Goal: Transaction & Acquisition: Purchase product/service

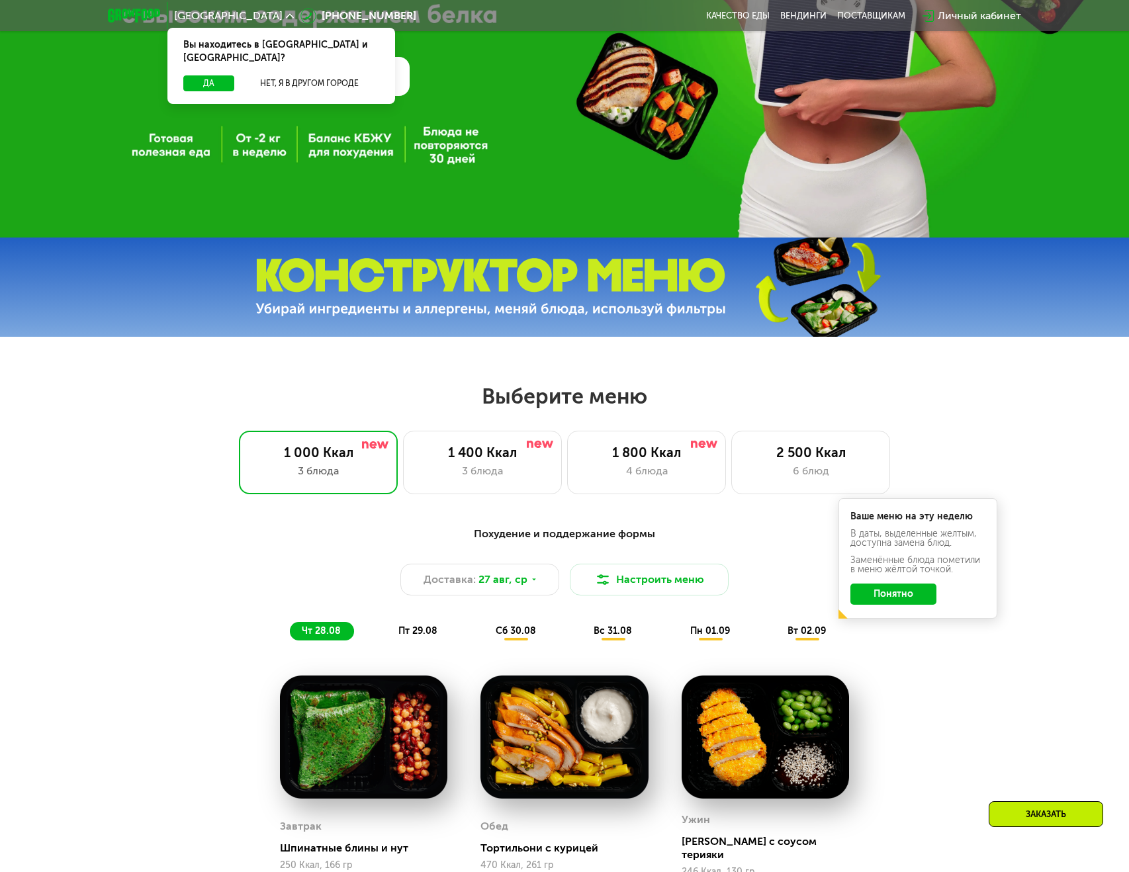
scroll to position [295, 0]
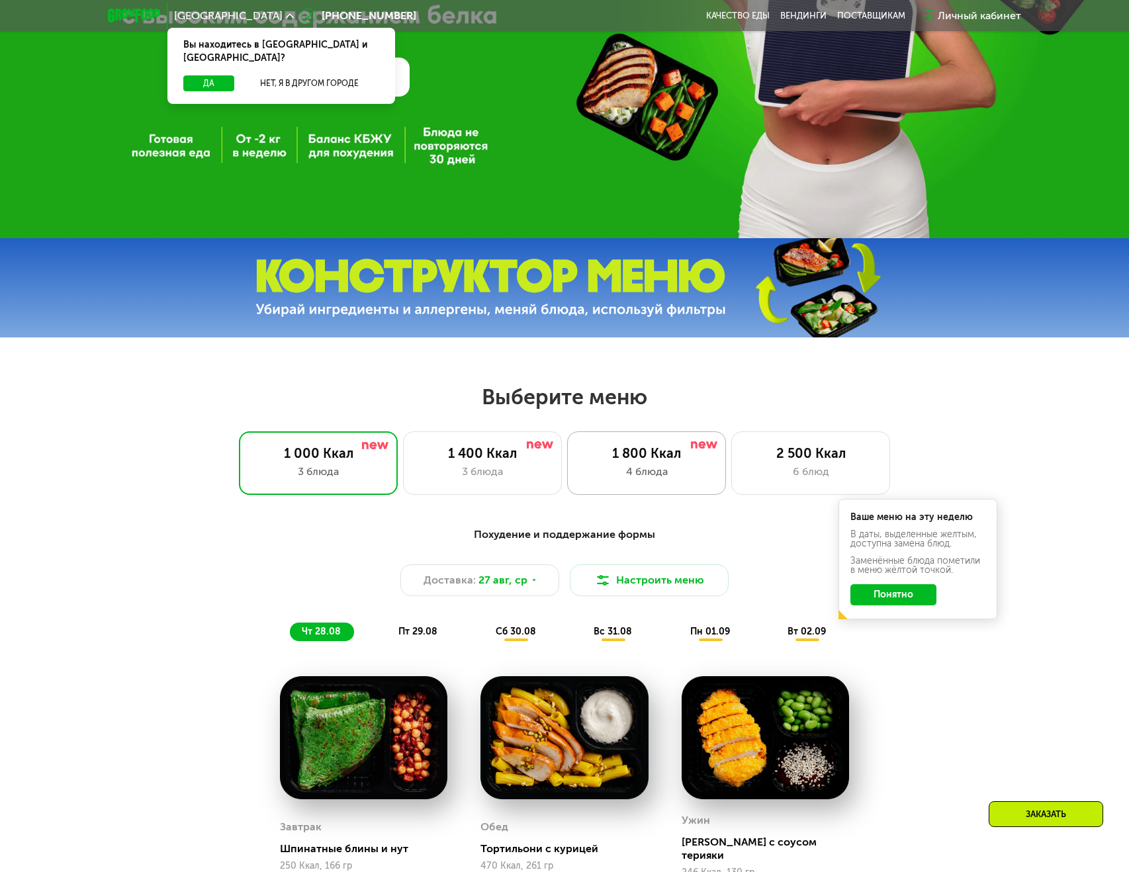
click at [688, 461] on div "1 800 Ккал" at bounding box center [646, 453] width 131 height 16
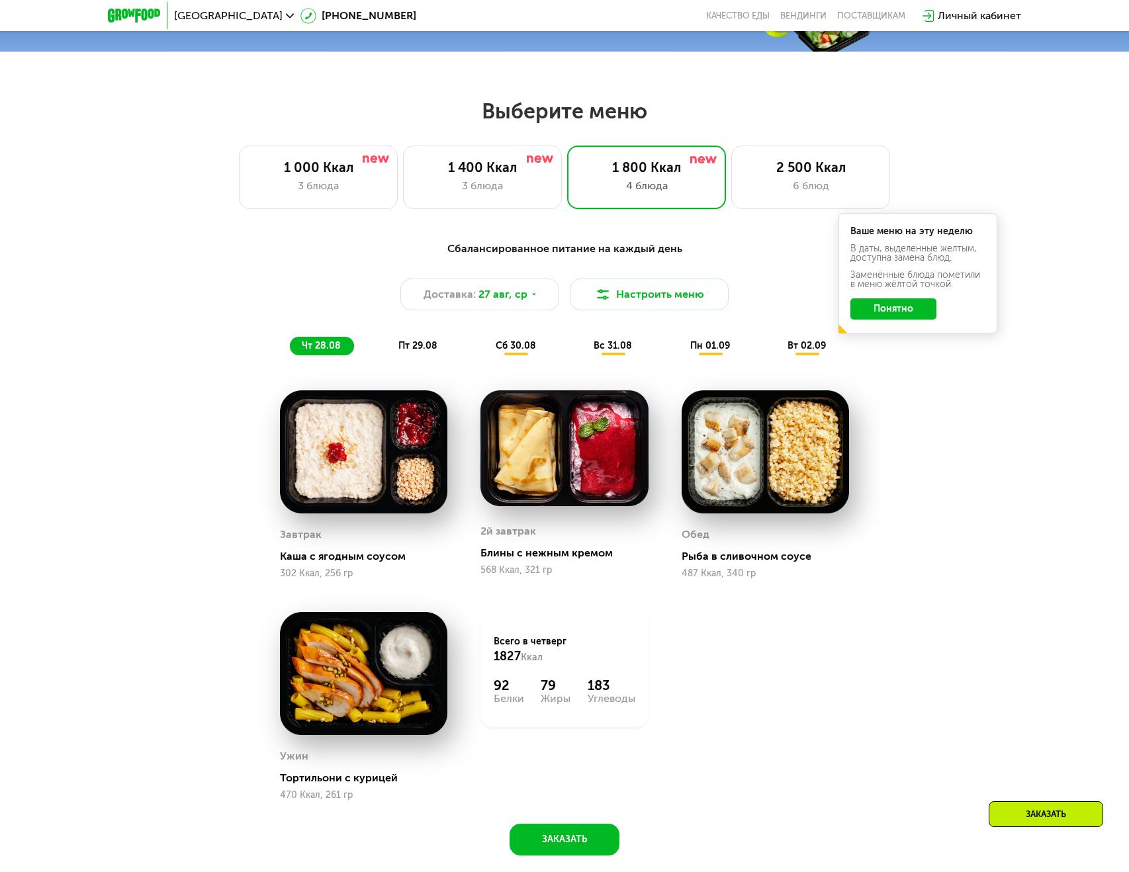
scroll to position [582, 0]
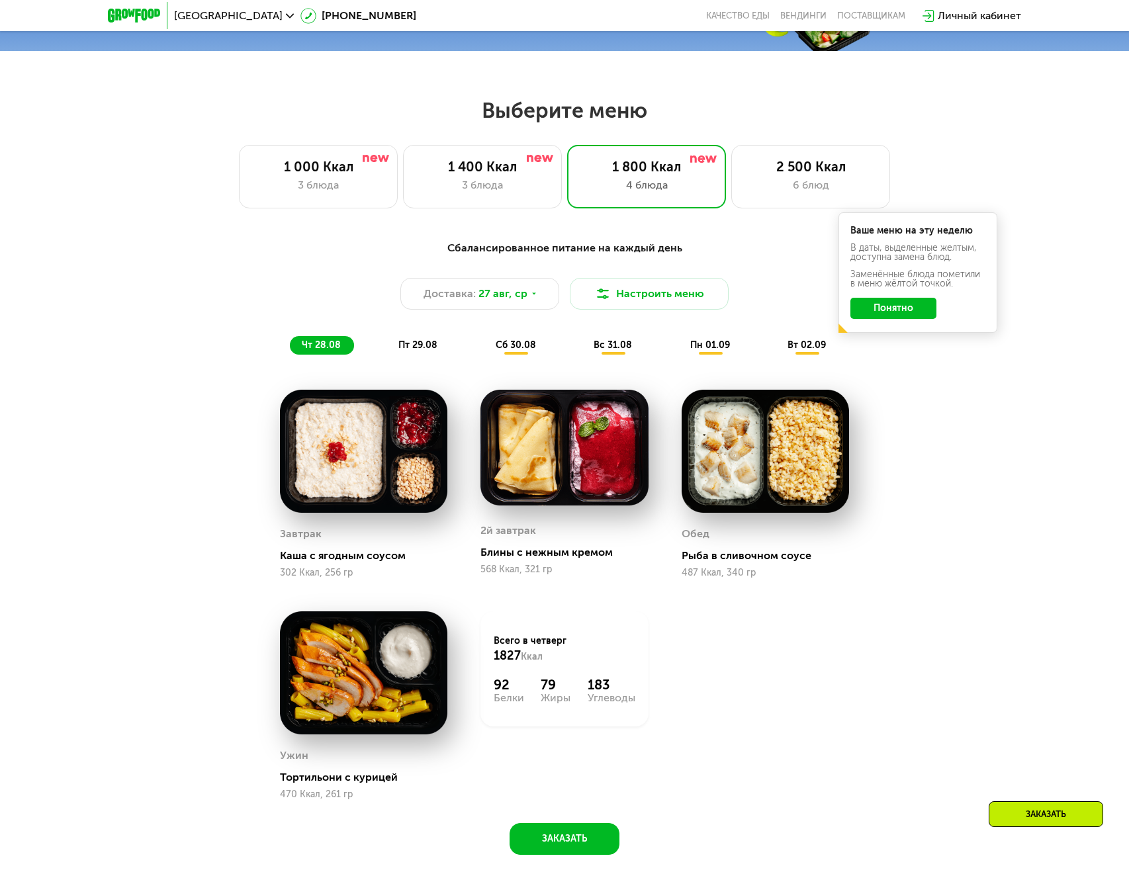
click at [418, 344] on span "пт 29.08" at bounding box center [417, 345] width 39 height 11
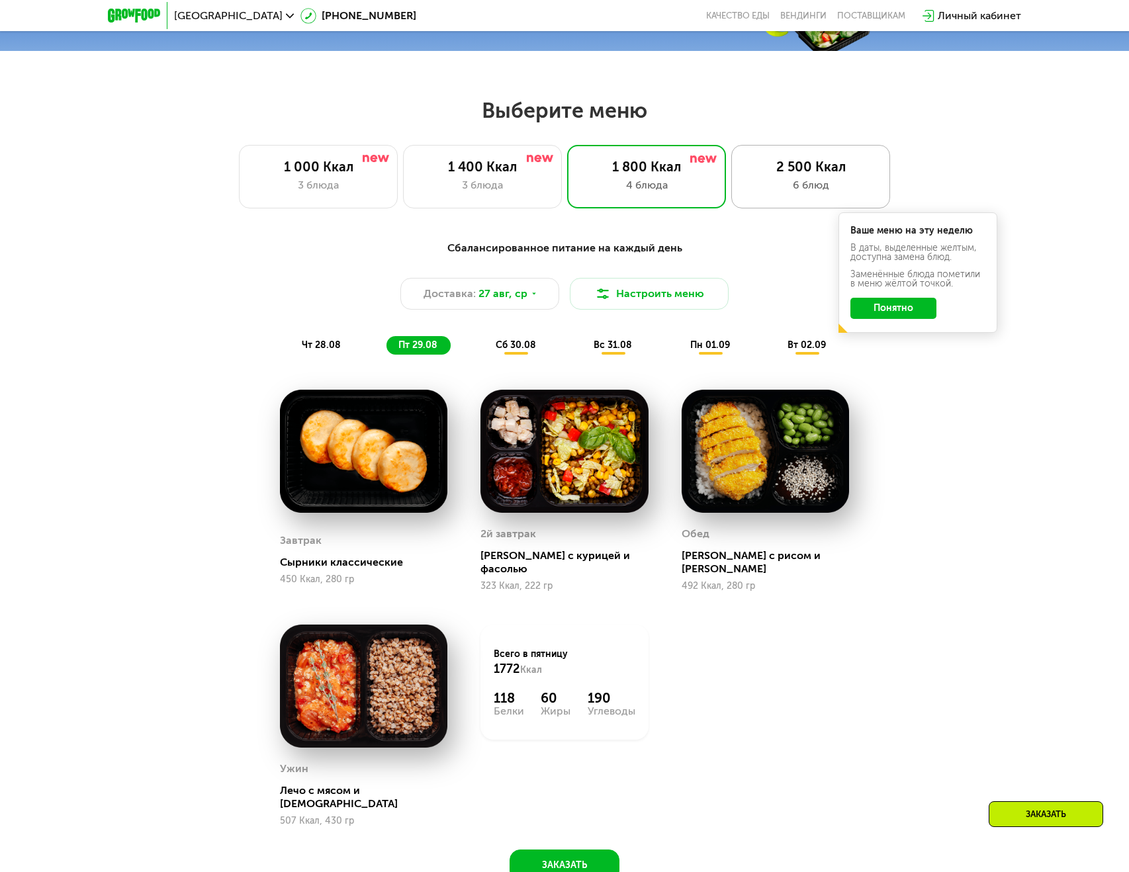
click at [762, 199] on div "2 500 Ккал 6 блюд" at bounding box center [810, 177] width 159 height 64
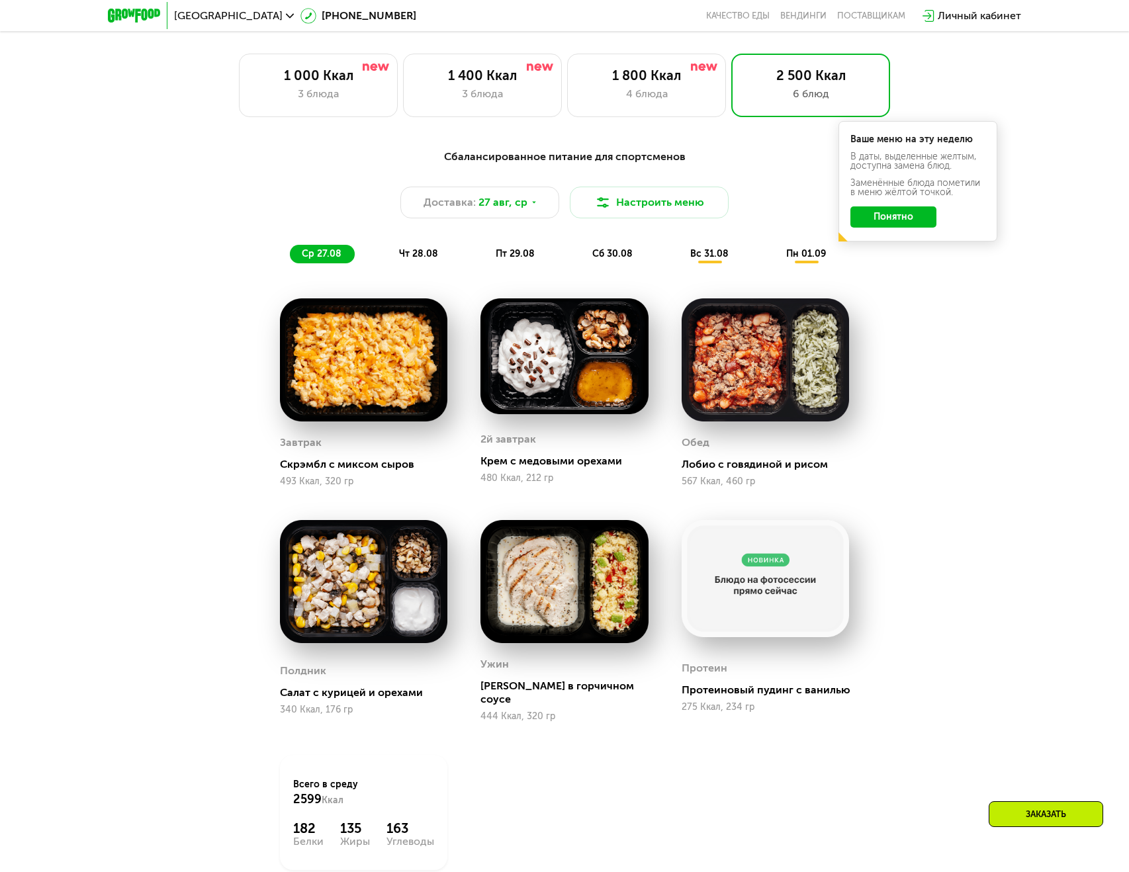
scroll to position [411, 0]
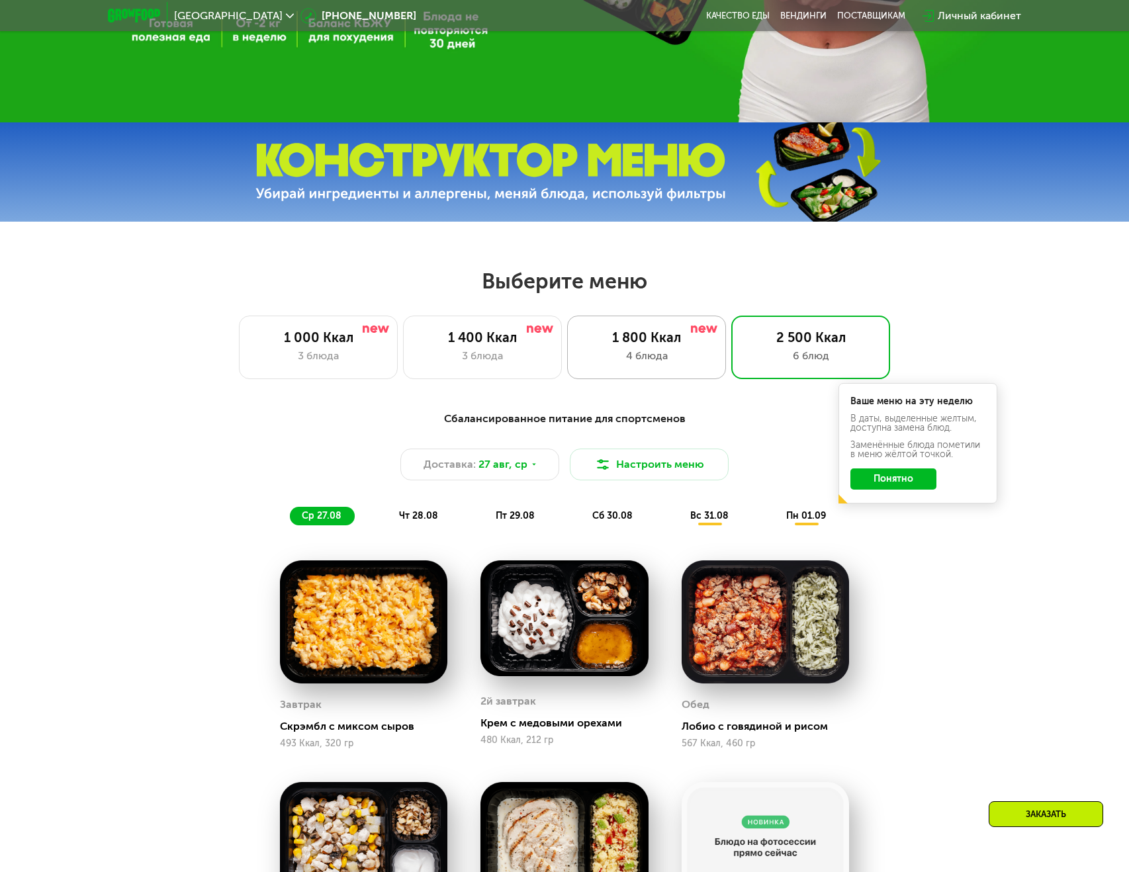
click at [664, 349] on div "4 блюда" at bounding box center [646, 356] width 131 height 16
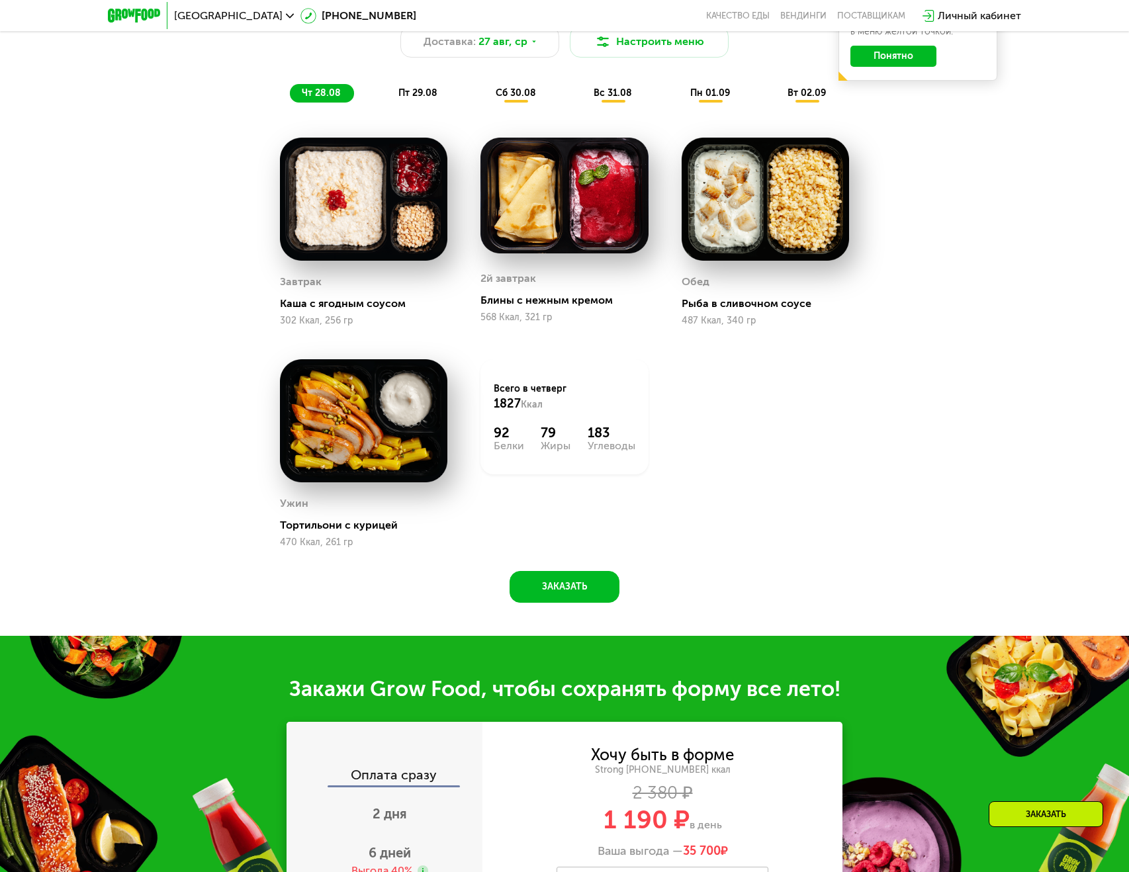
scroll to position [680, 0]
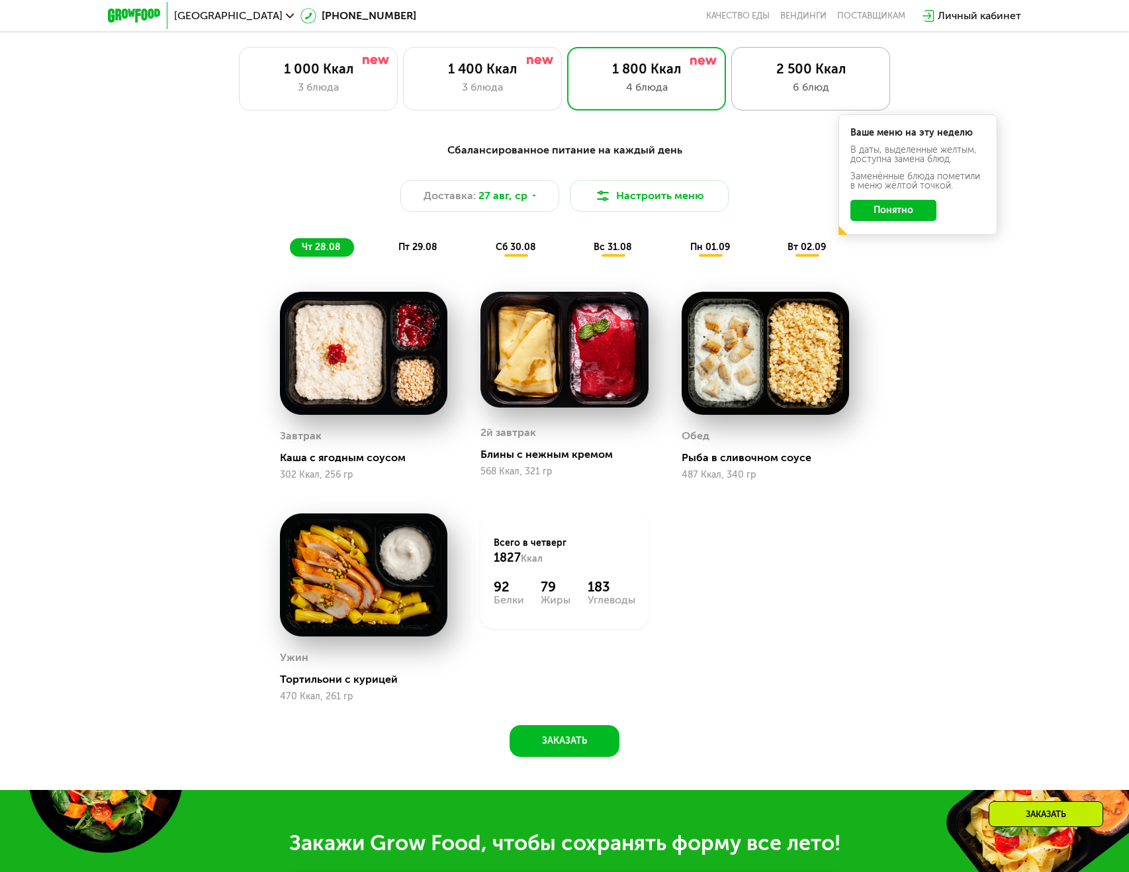
click at [827, 95] on div "2 500 Ккал 6 блюд" at bounding box center [810, 79] width 159 height 64
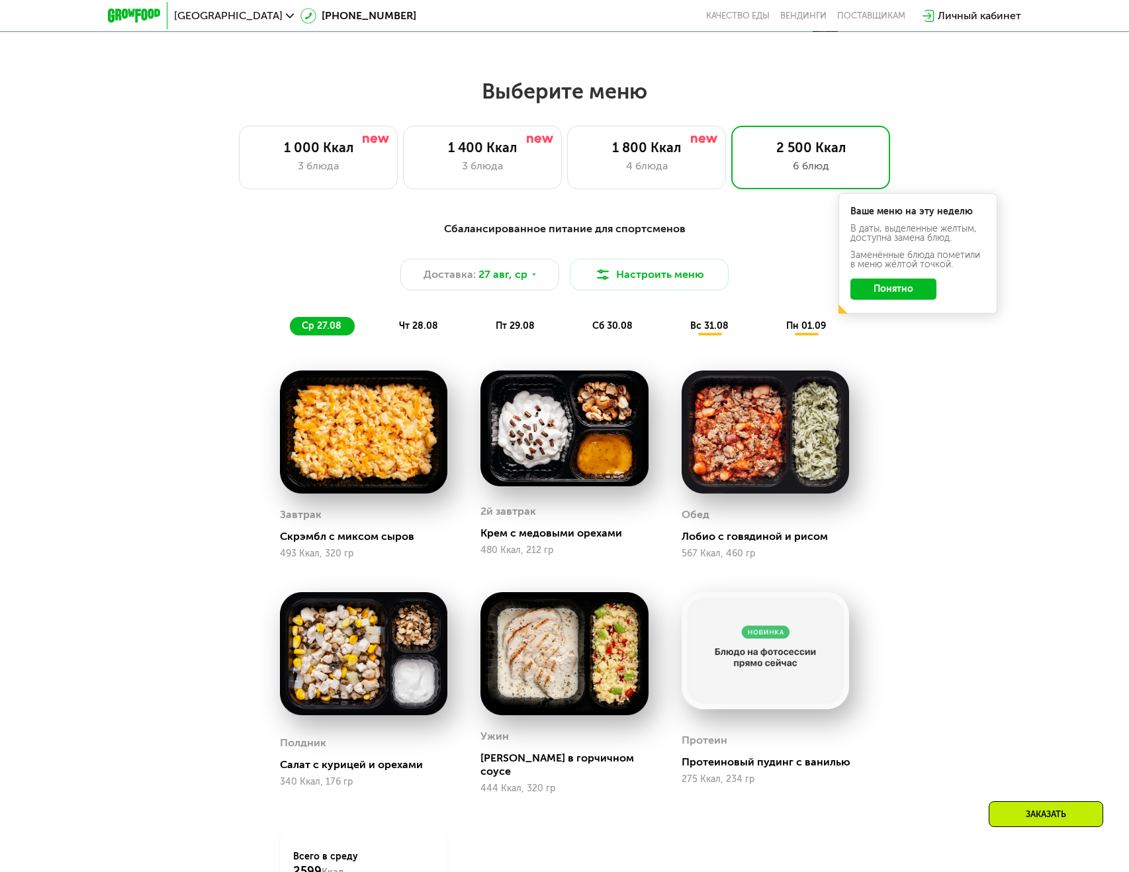
scroll to position [597, 0]
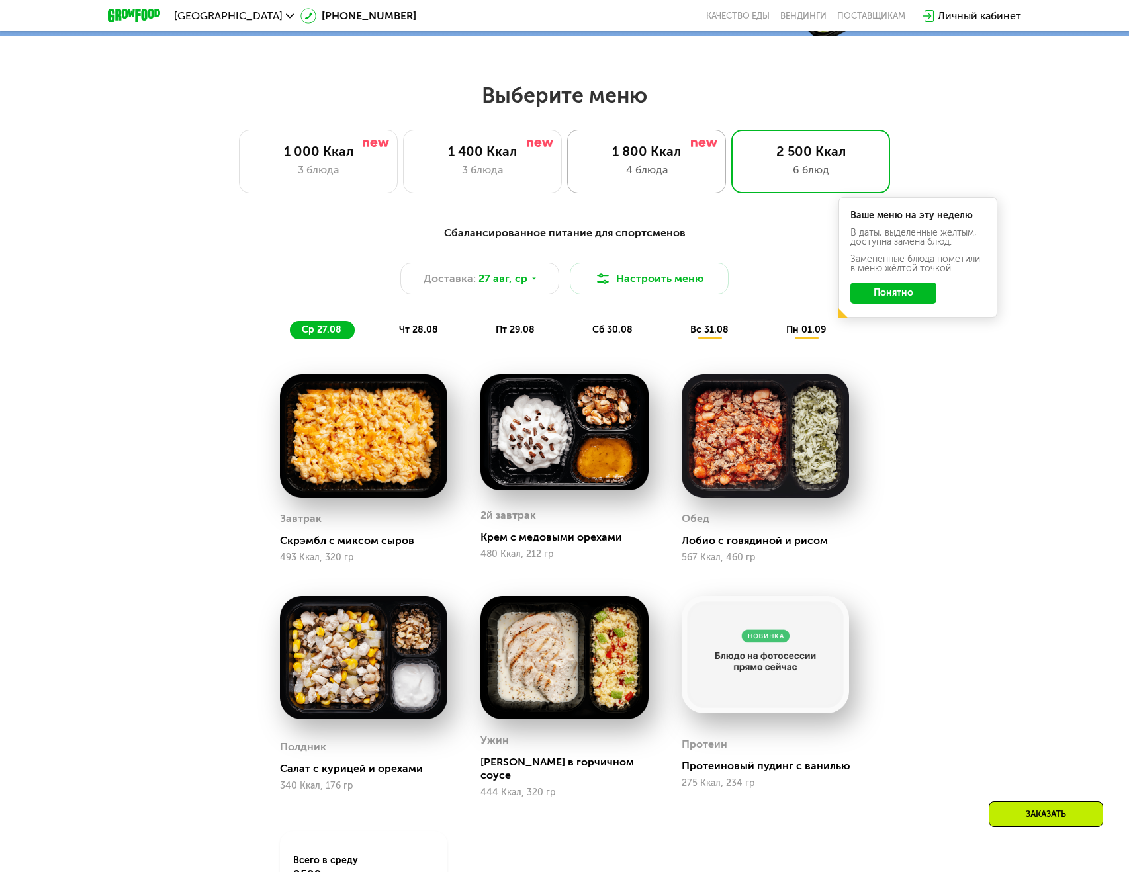
click at [674, 177] on div "4 блюда" at bounding box center [646, 170] width 131 height 16
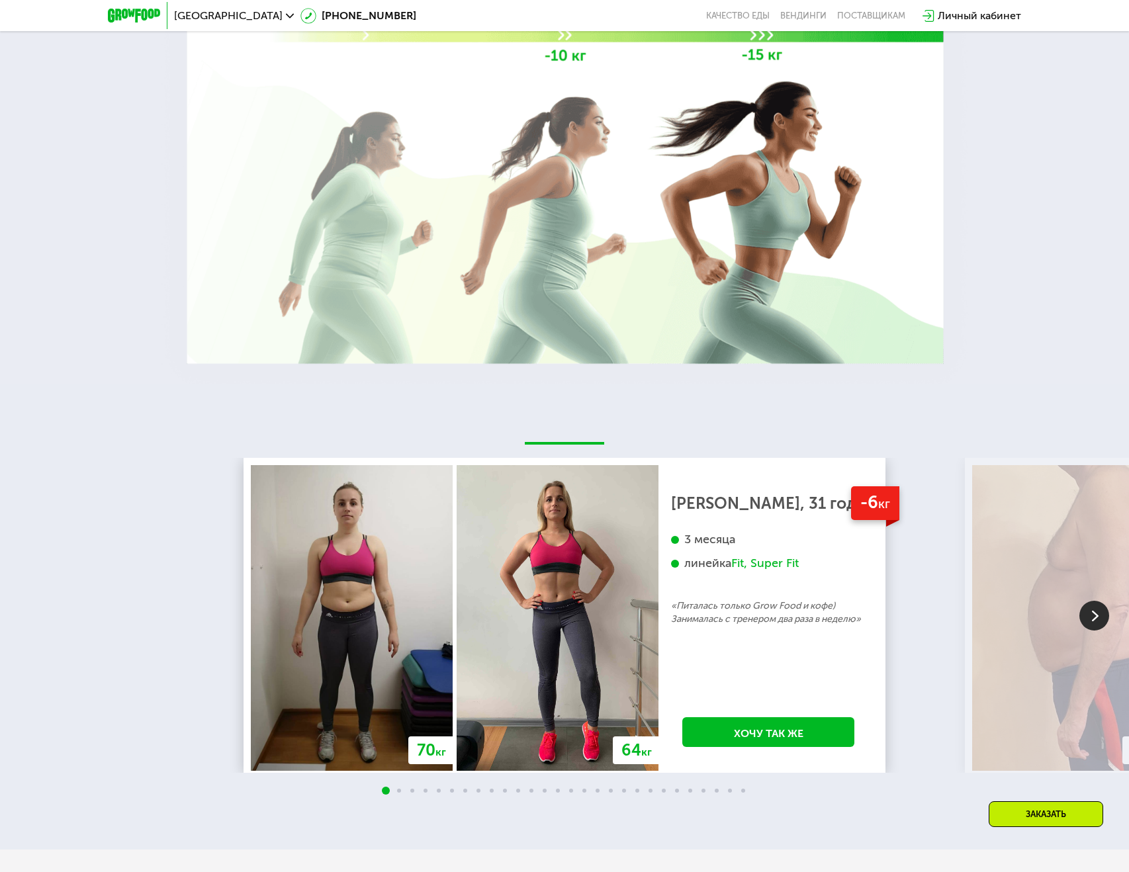
scroll to position [2102, 0]
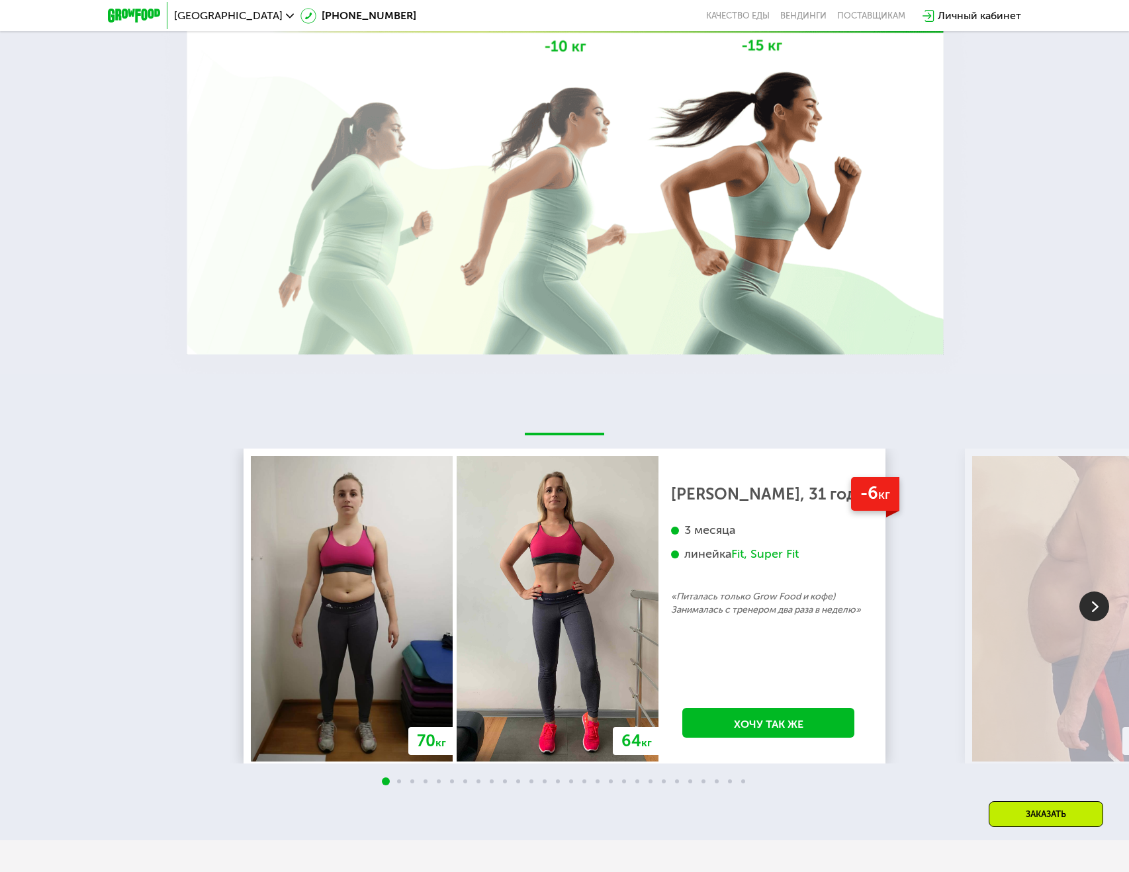
click at [1091, 614] on img at bounding box center [1095, 607] width 30 height 30
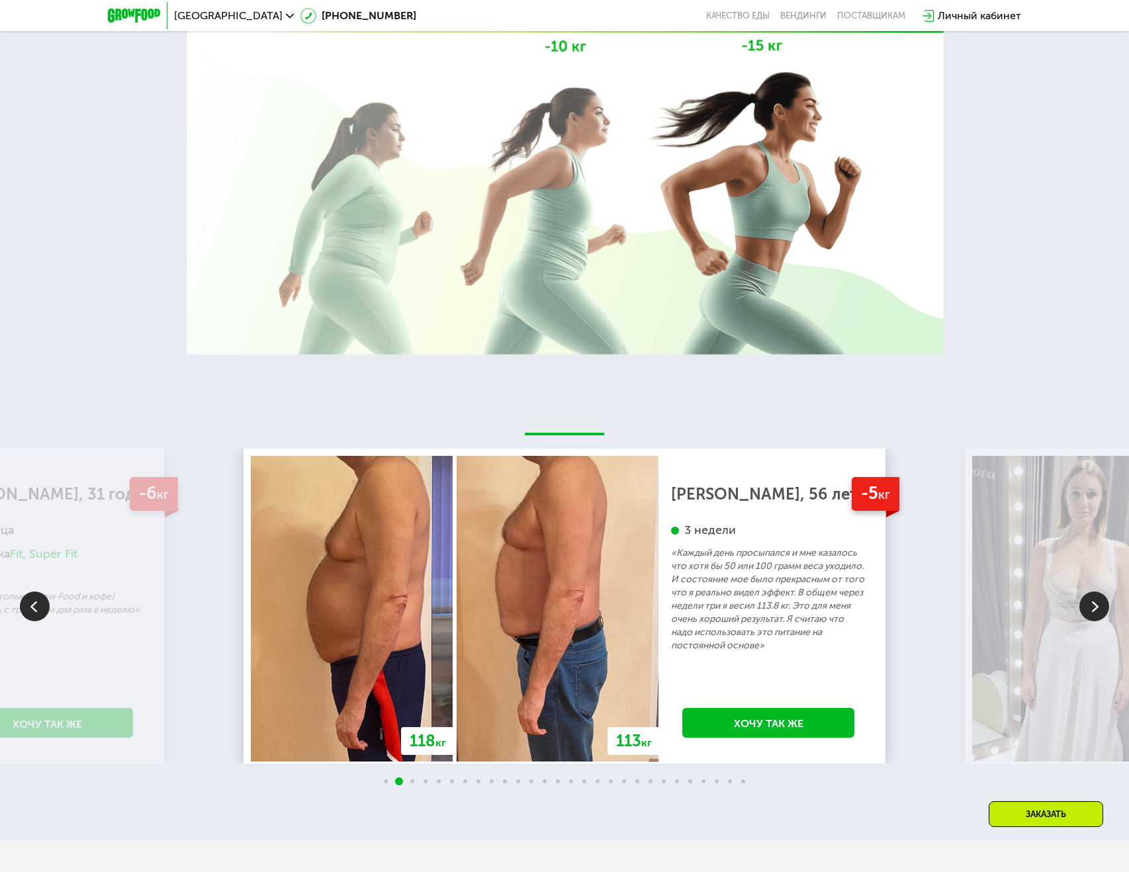
click at [1091, 614] on img at bounding box center [1095, 607] width 30 height 30
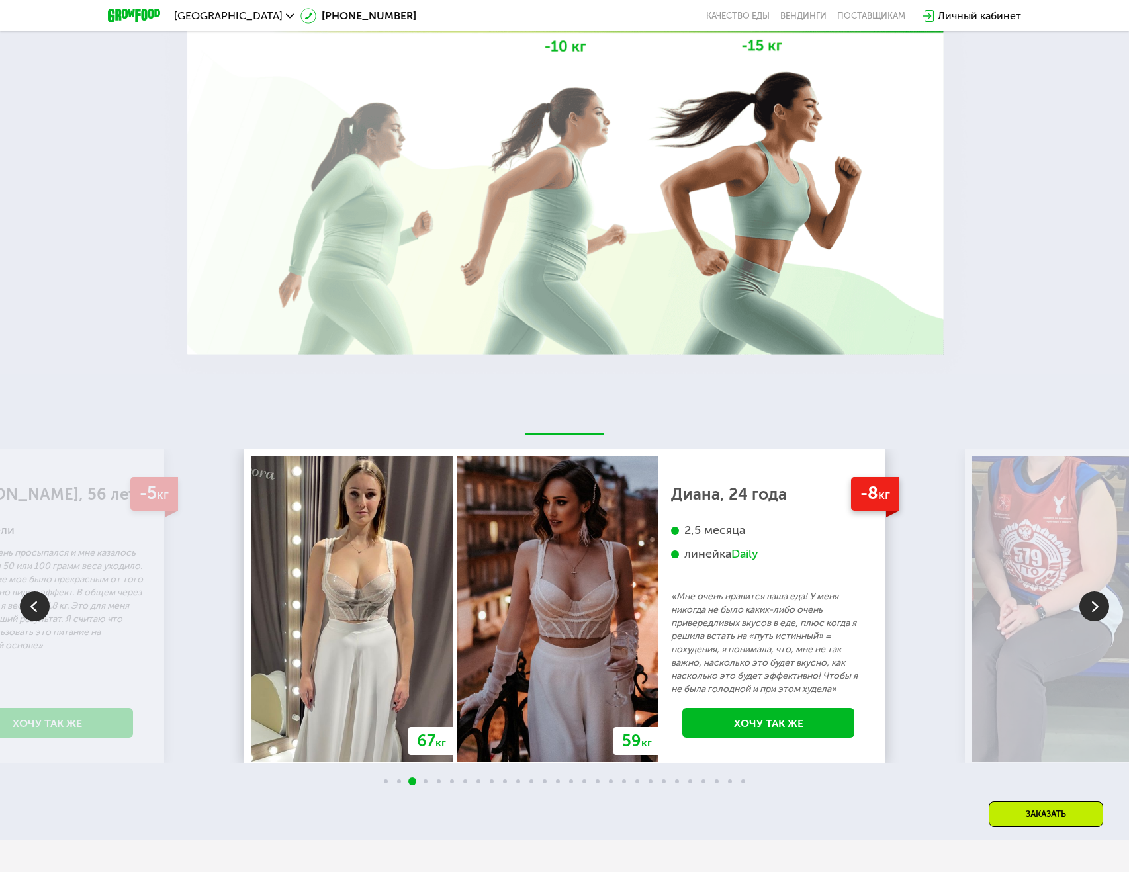
click at [1091, 614] on img at bounding box center [1095, 607] width 30 height 30
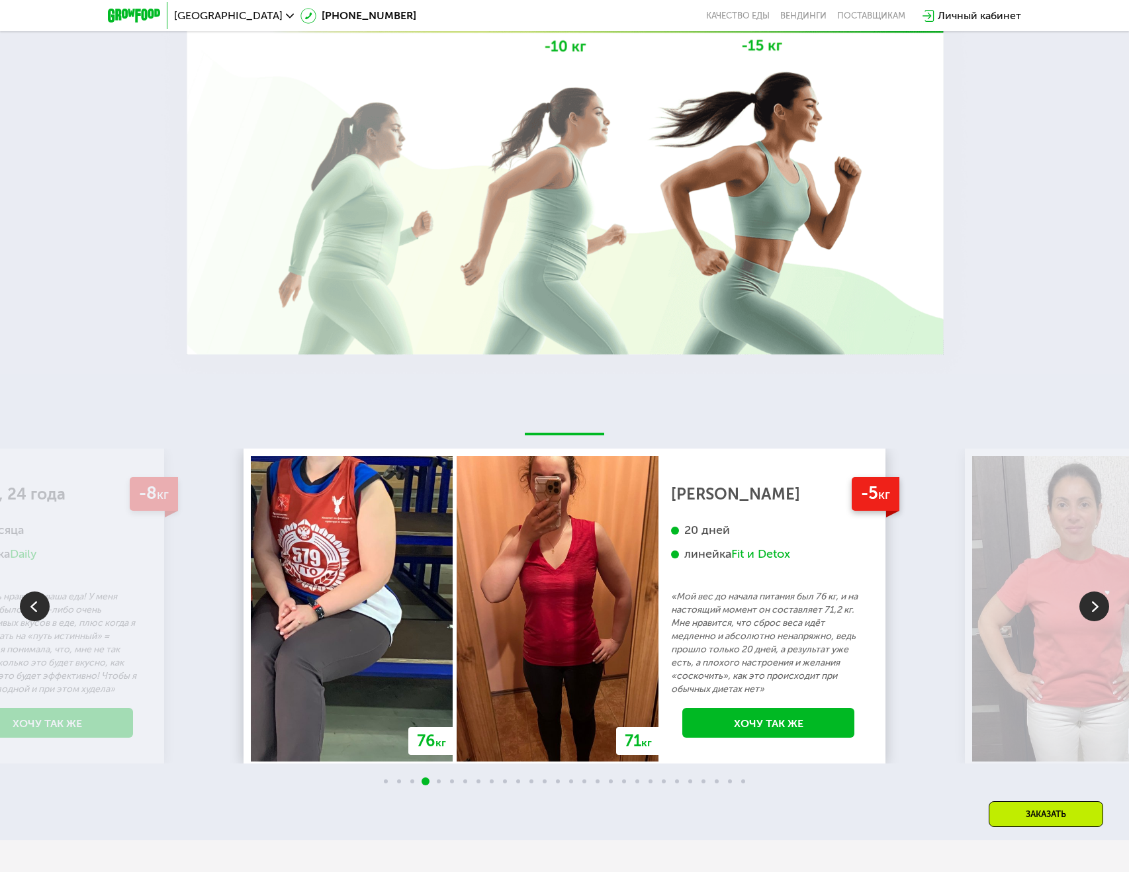
click at [1091, 614] on img at bounding box center [1095, 607] width 30 height 30
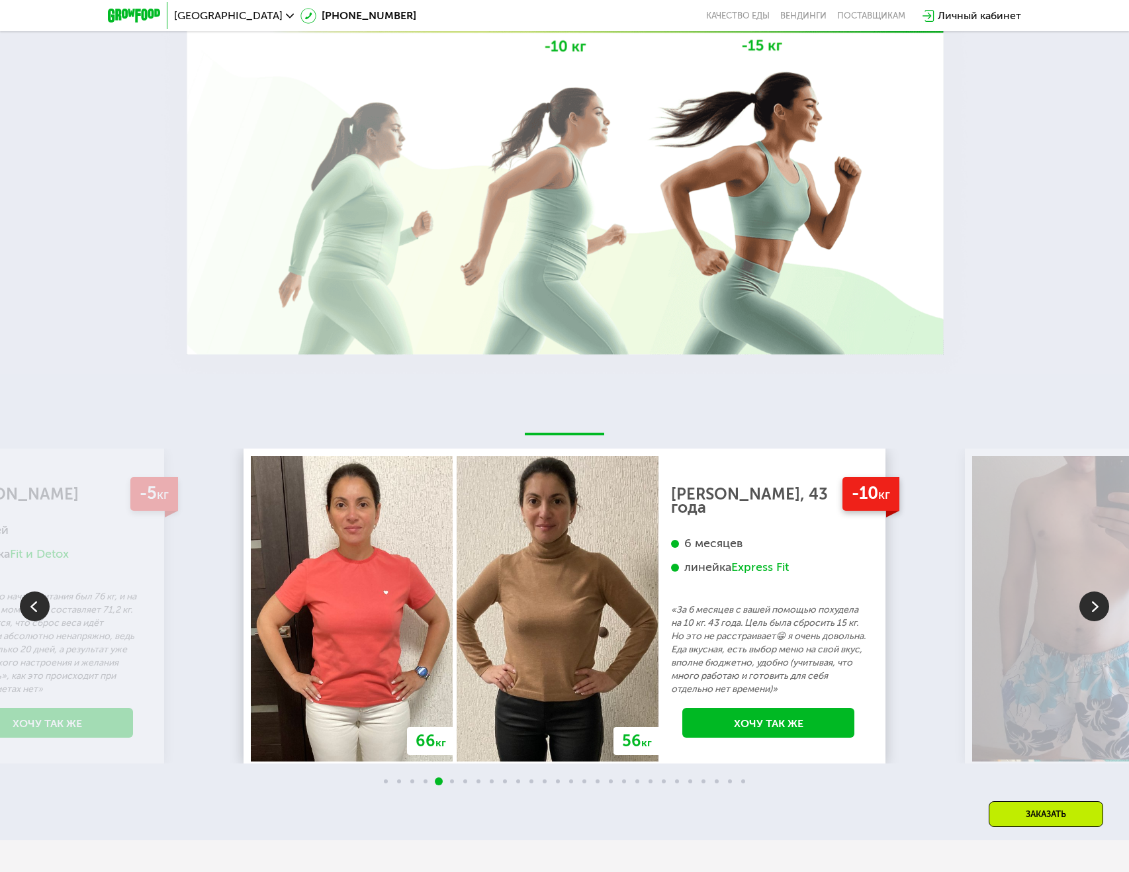
click at [1091, 614] on img at bounding box center [1095, 607] width 30 height 30
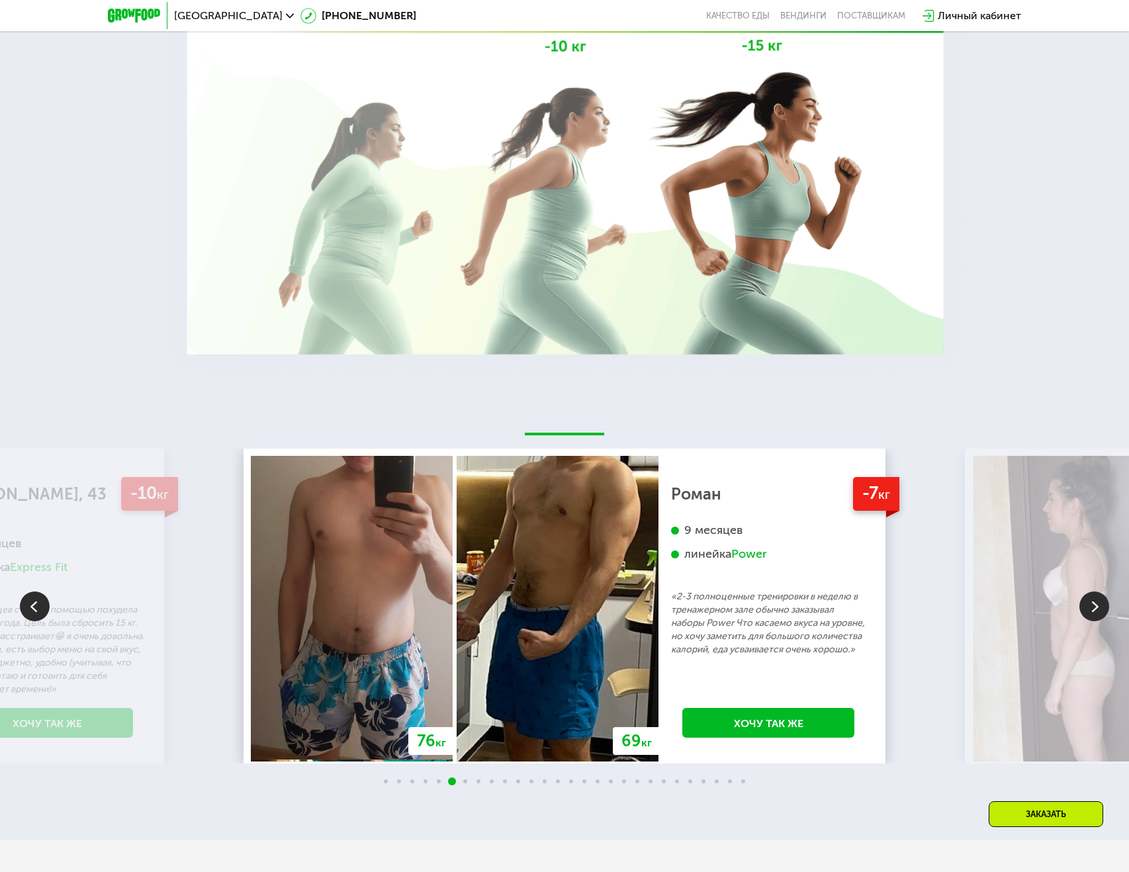
click at [1091, 614] on img at bounding box center [1095, 607] width 30 height 30
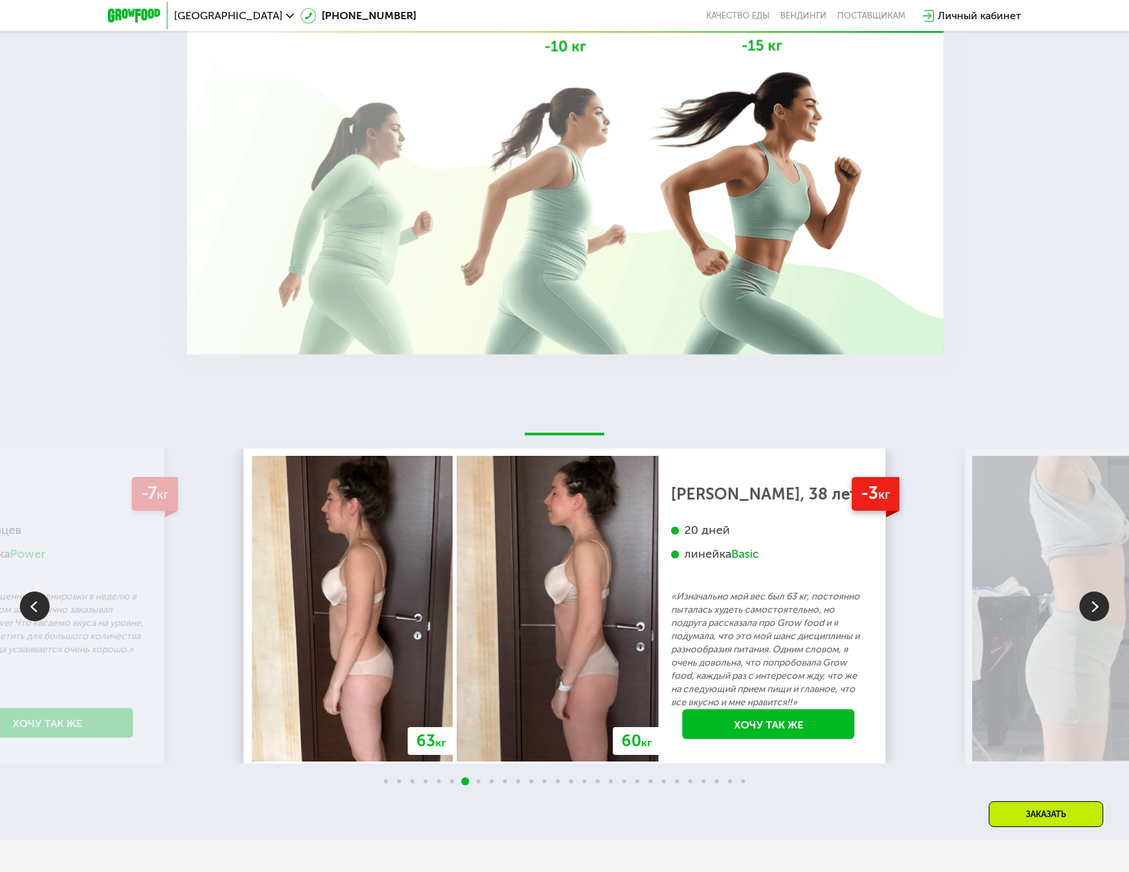
click at [1091, 614] on img at bounding box center [1095, 607] width 30 height 30
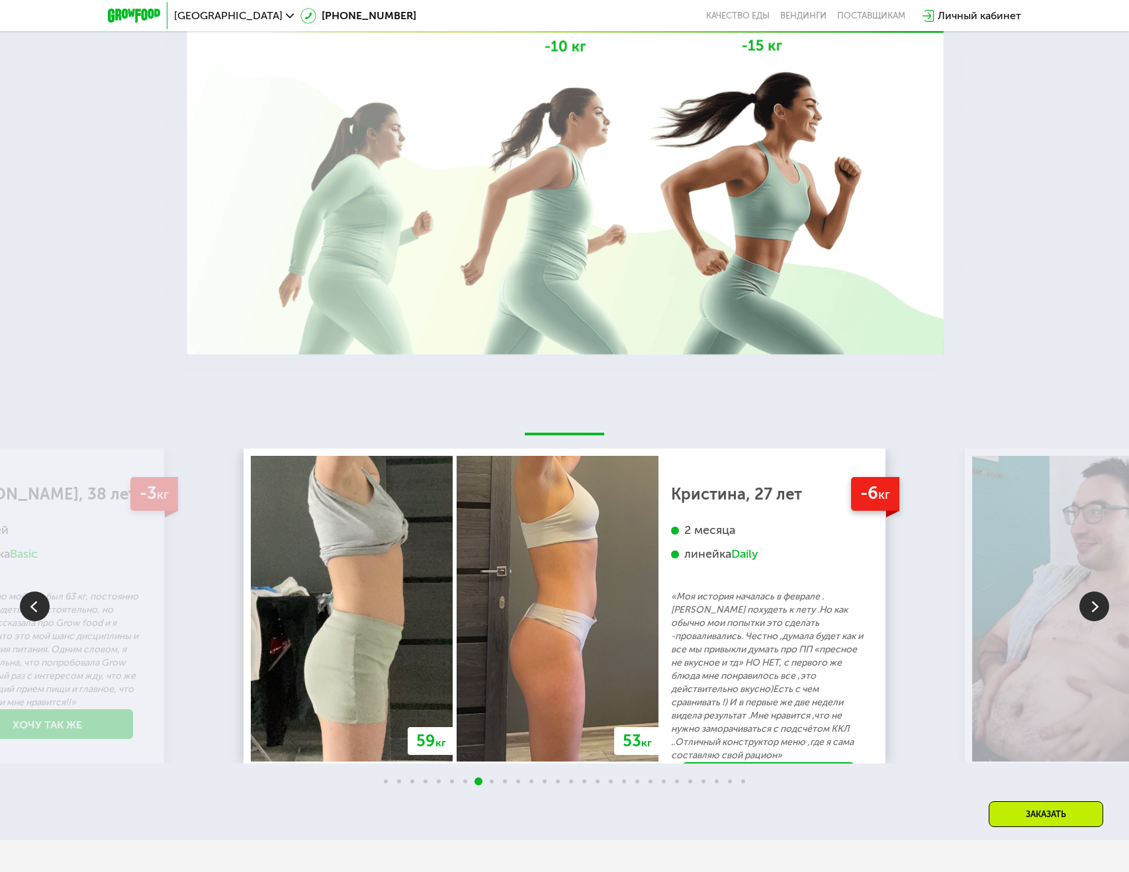
click at [1091, 614] on img at bounding box center [1095, 607] width 30 height 30
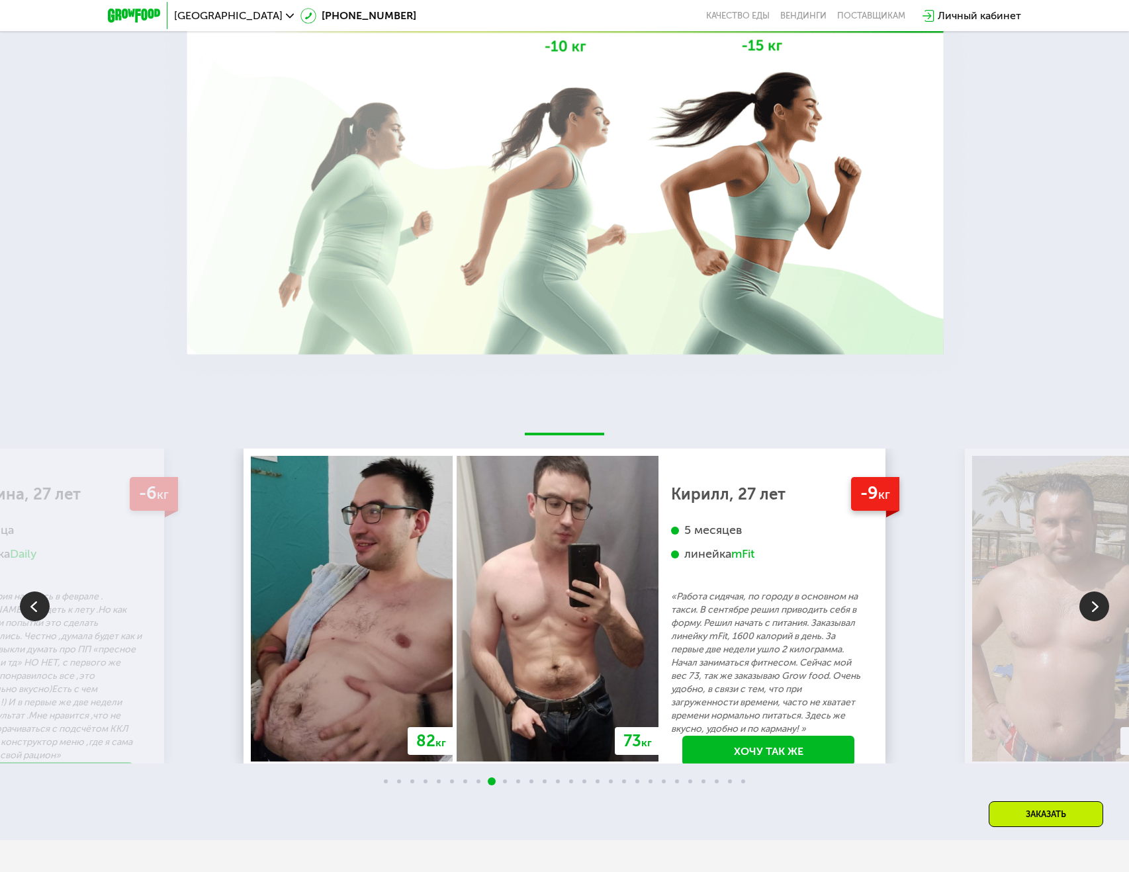
click at [1091, 614] on img at bounding box center [1095, 607] width 30 height 30
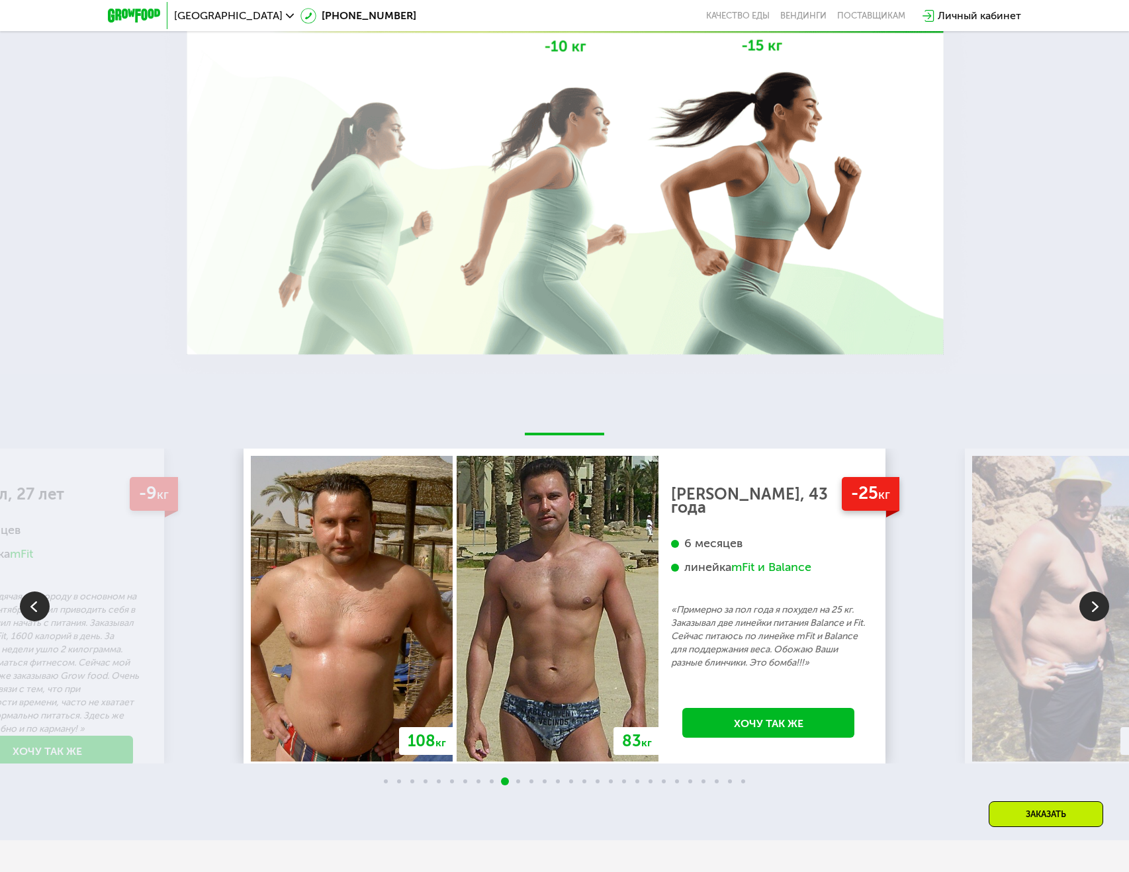
click at [1091, 614] on img at bounding box center [1095, 607] width 30 height 30
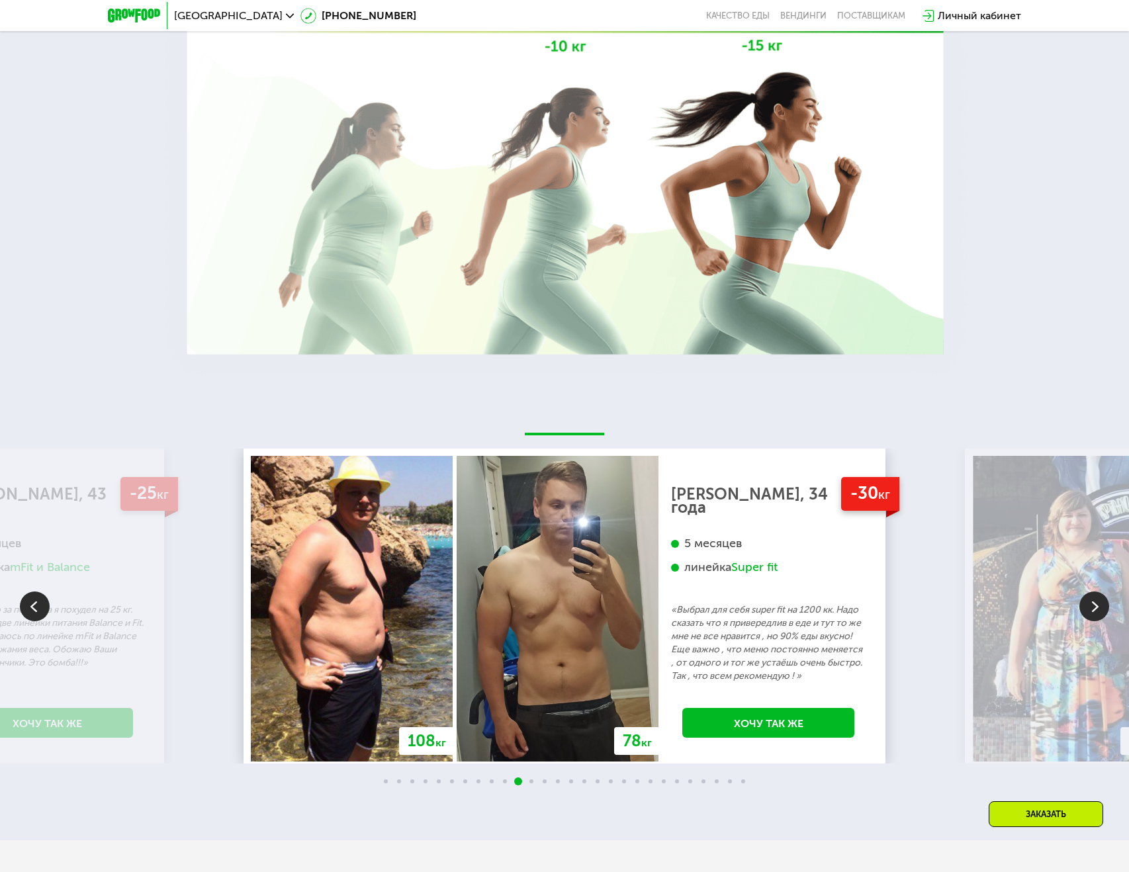
click at [1091, 614] on img at bounding box center [1095, 607] width 30 height 30
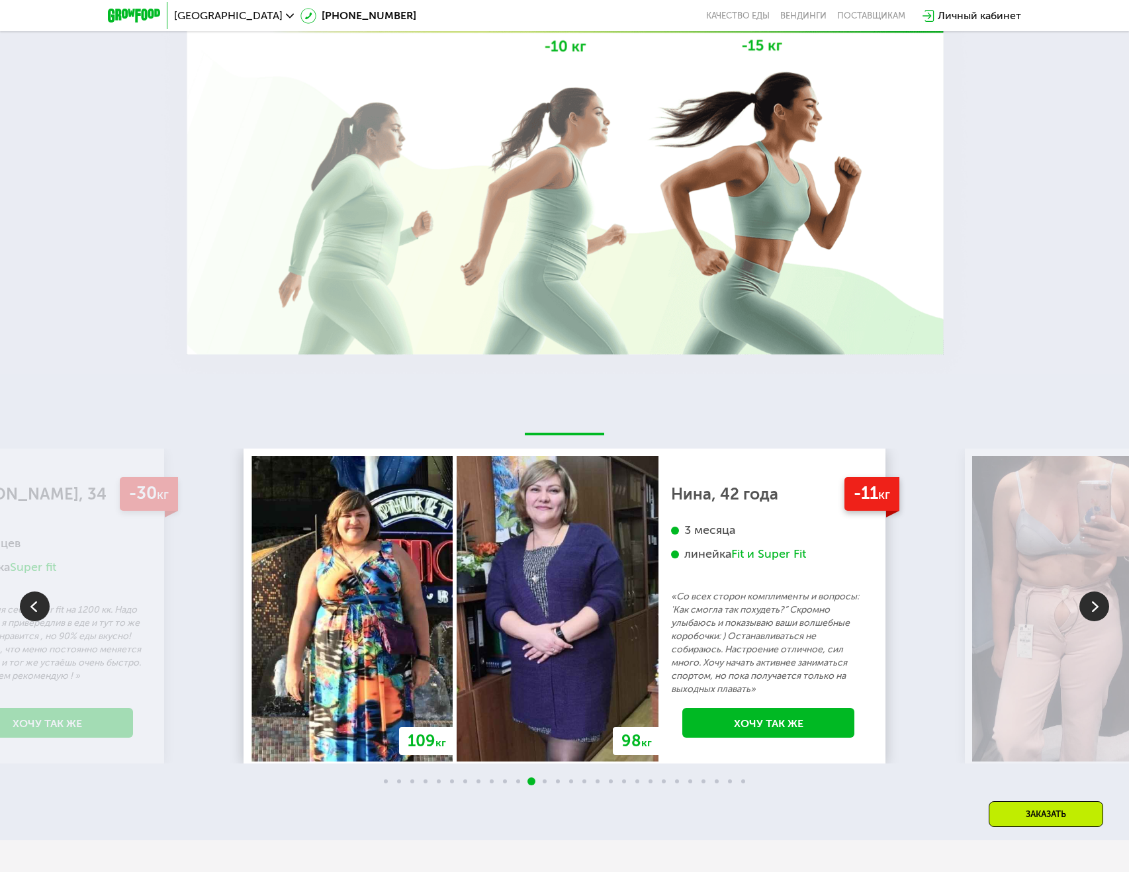
click at [1091, 614] on img at bounding box center [1095, 607] width 30 height 30
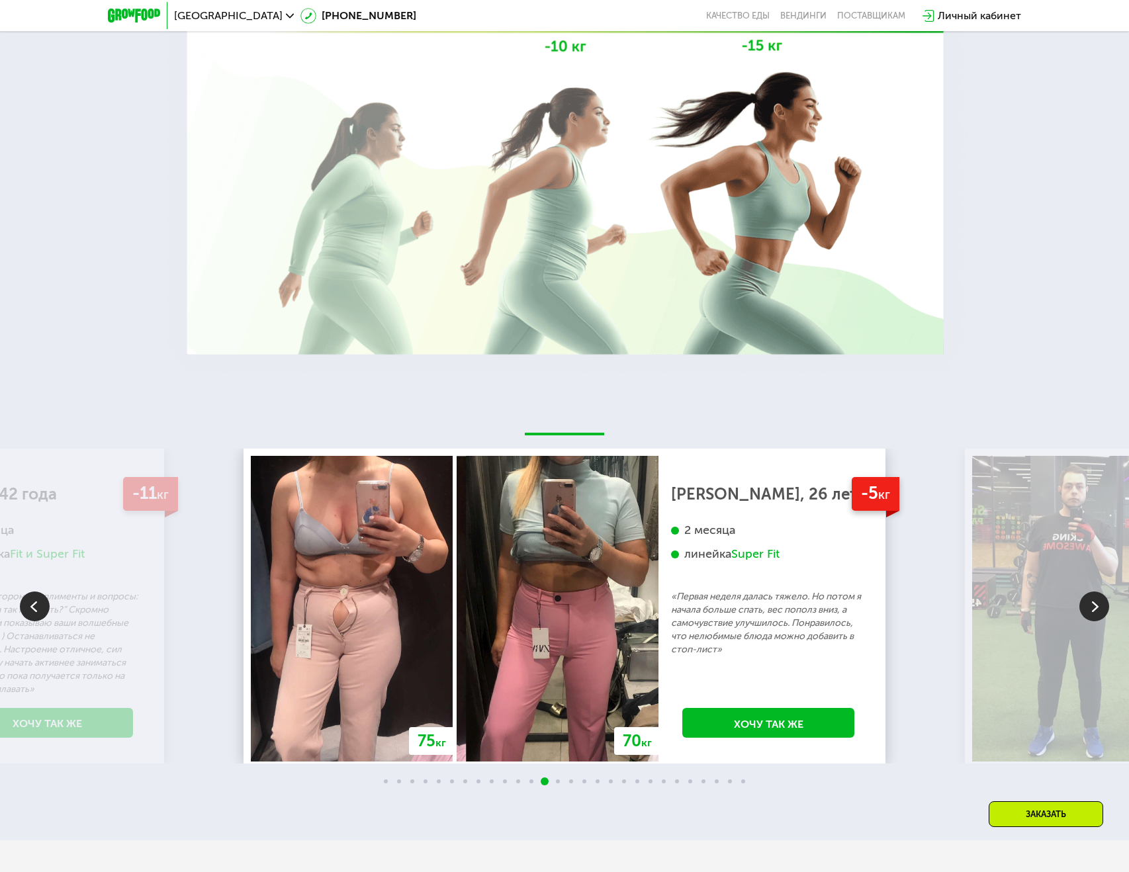
click at [1091, 614] on img at bounding box center [1095, 607] width 30 height 30
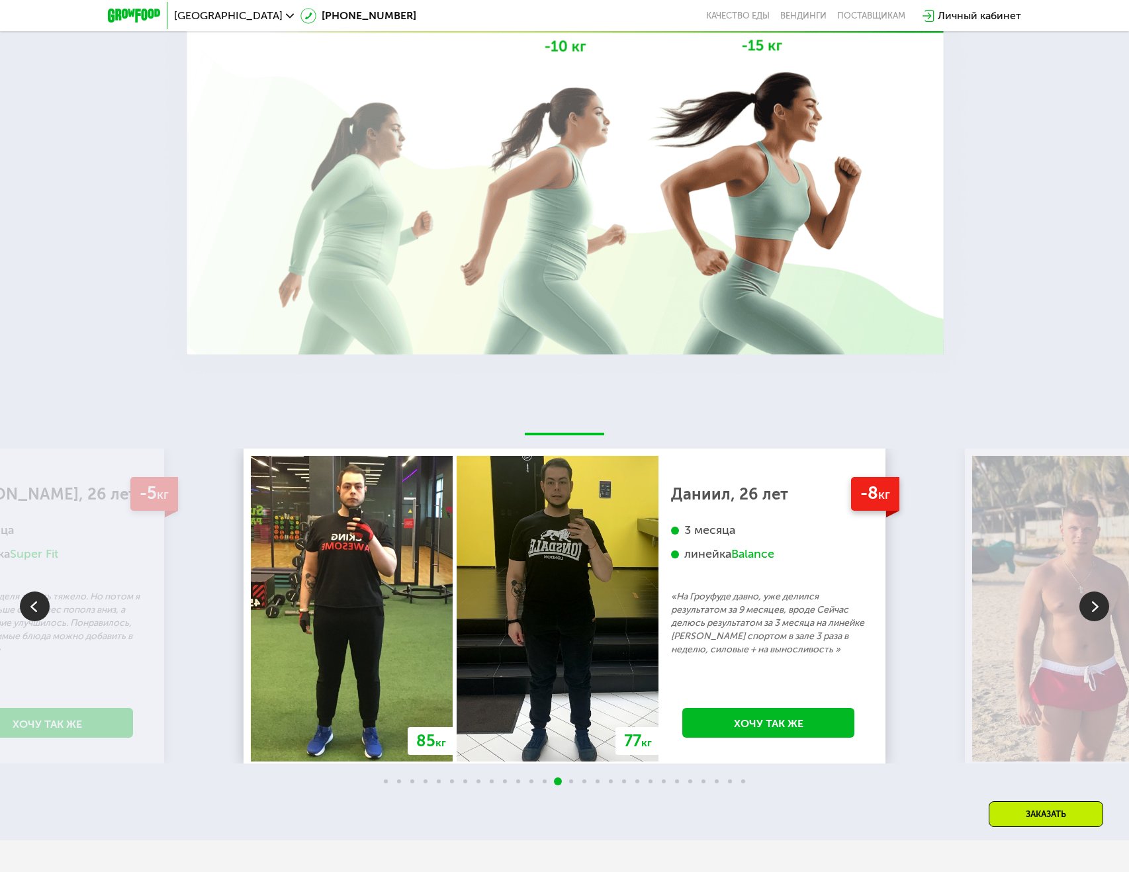
click at [1091, 614] on img at bounding box center [1095, 607] width 30 height 30
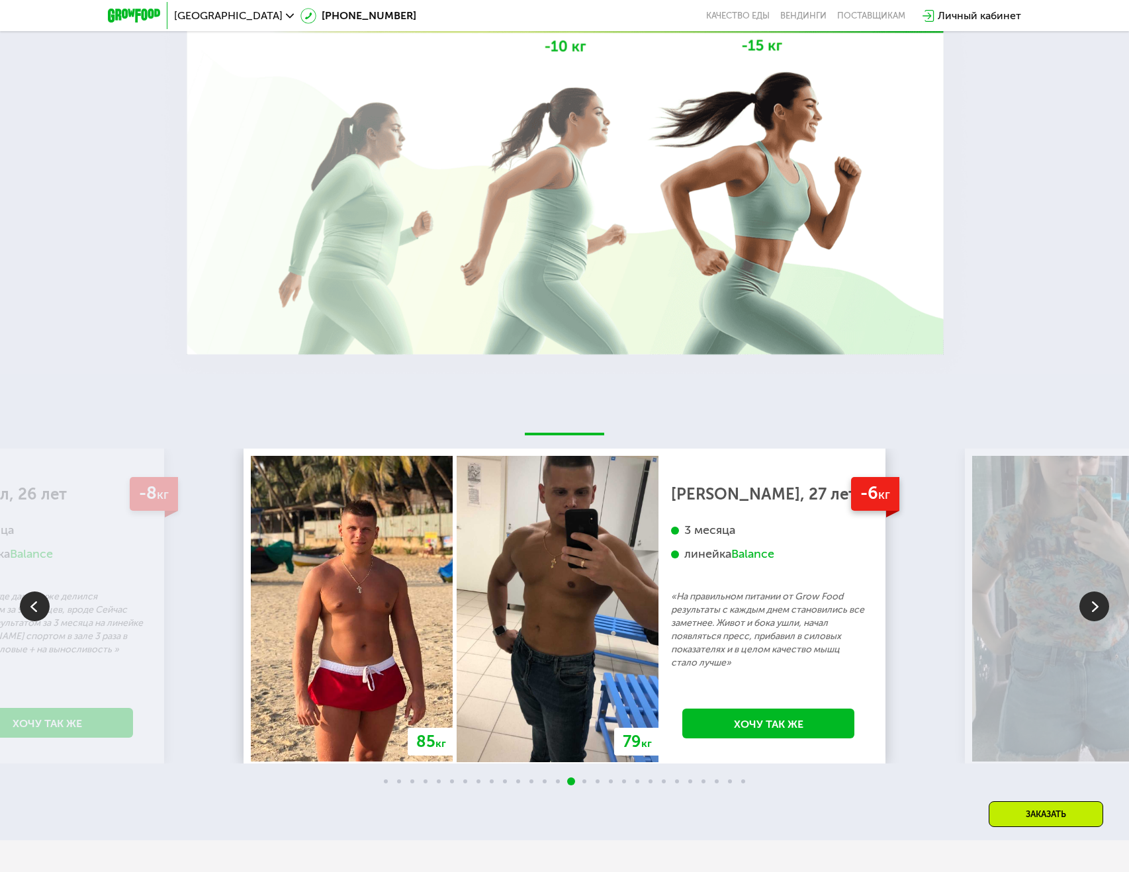
click at [1091, 614] on img at bounding box center [1095, 607] width 30 height 30
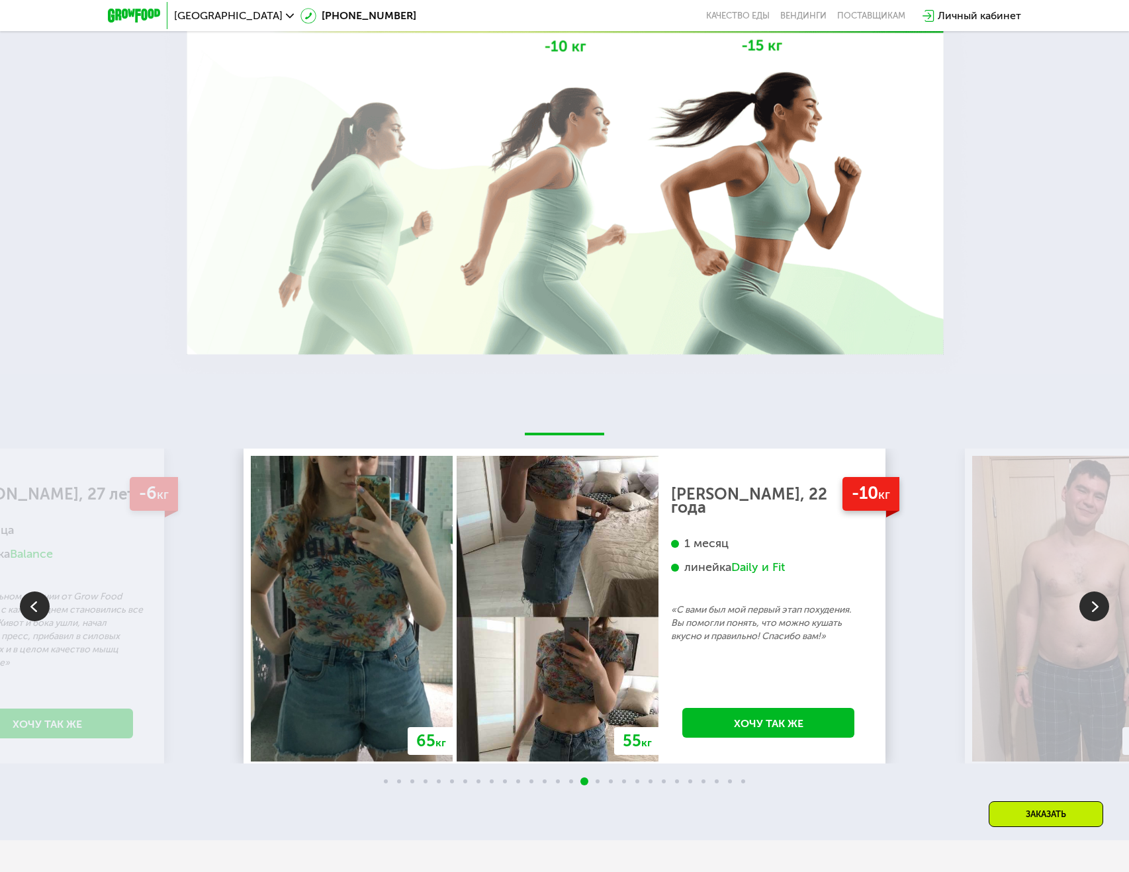
click at [1091, 614] on img at bounding box center [1095, 607] width 30 height 30
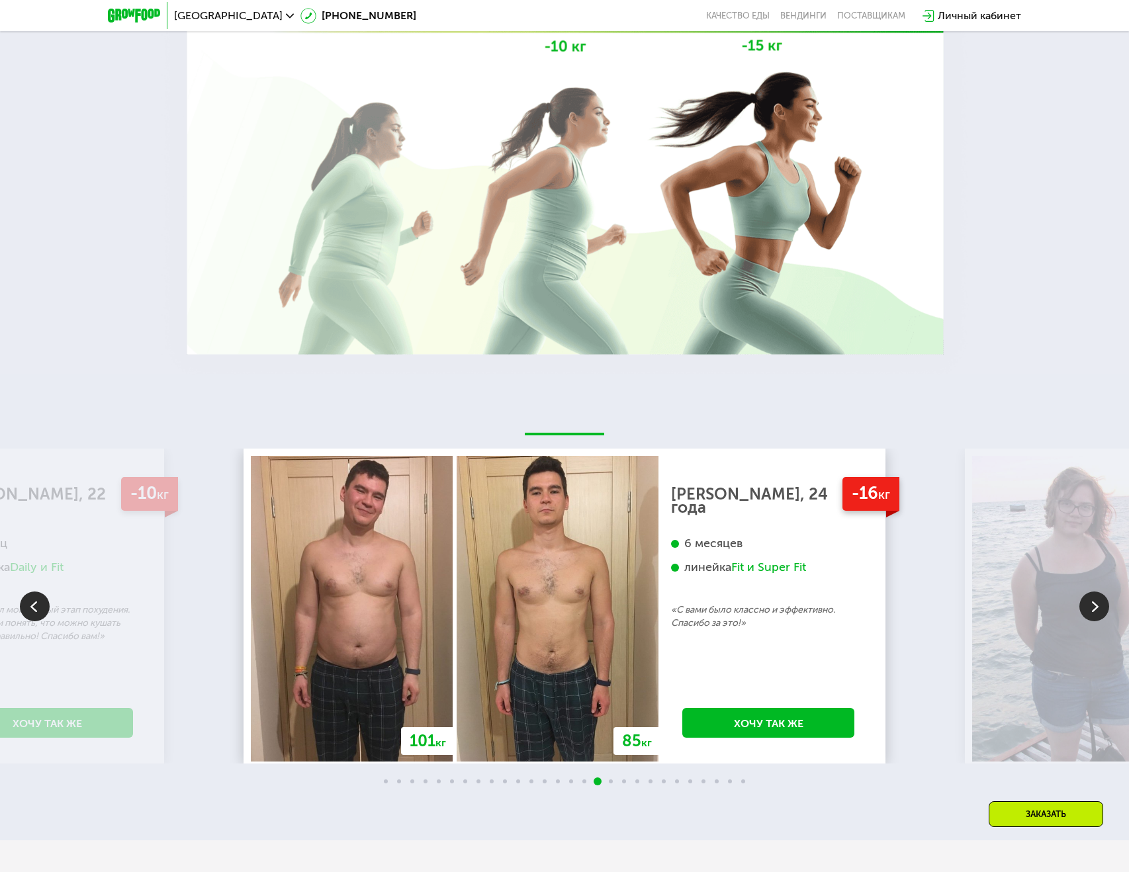
click at [1091, 614] on img at bounding box center [1095, 607] width 30 height 30
